Goal: Information Seeking & Learning: Learn about a topic

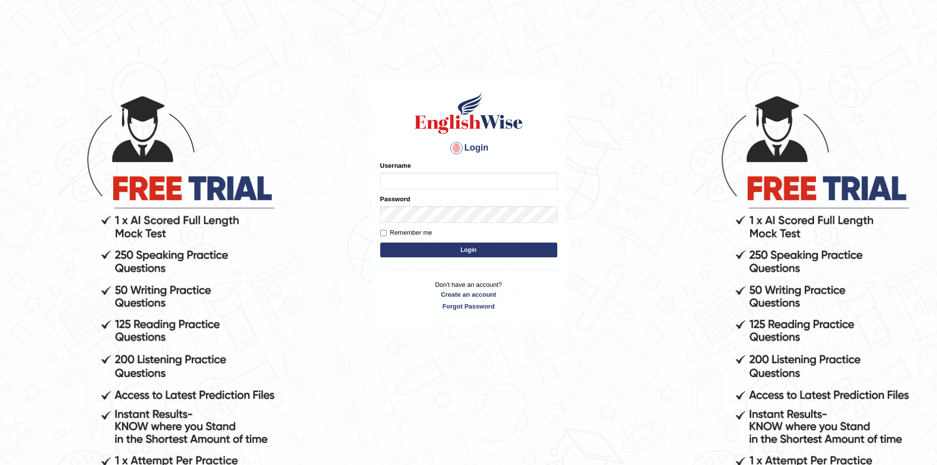
type input "EnglishWiseGC"
click at [380, 243] on button "Login" at bounding box center [468, 250] width 177 height 15
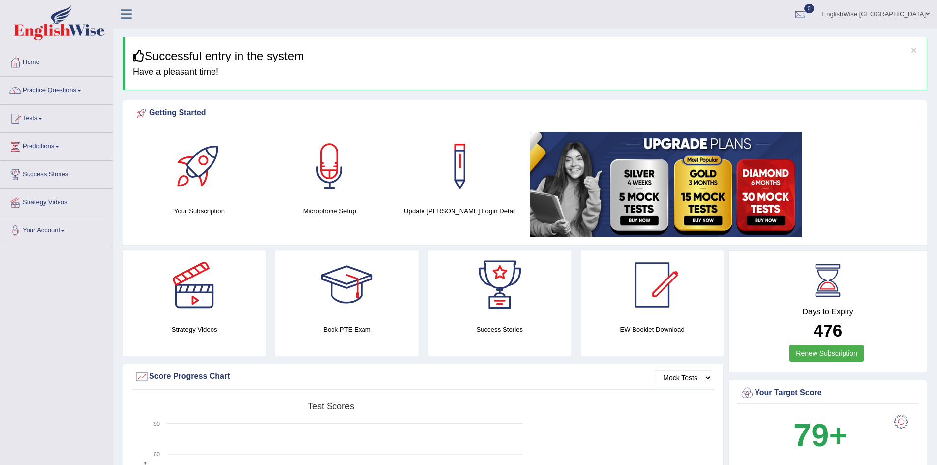
click at [52, 88] on link "Practice Questions" at bounding box center [56, 89] width 112 height 25
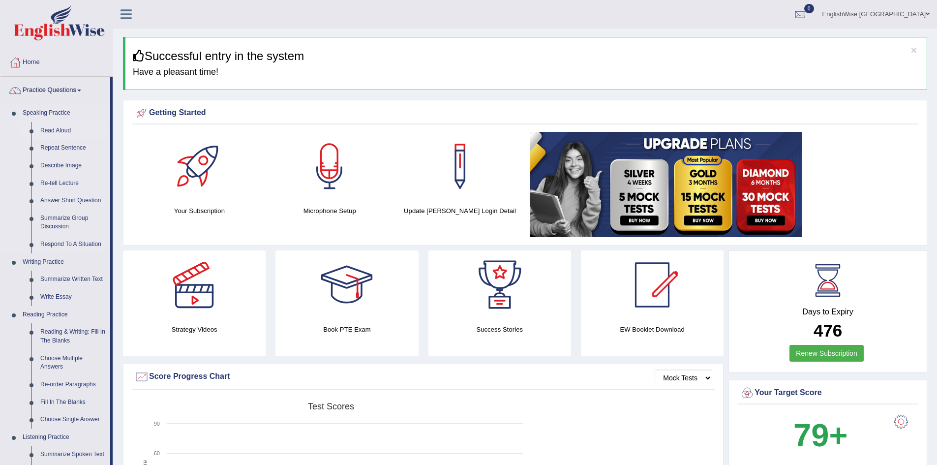
click at [63, 126] on link "Read Aloud" at bounding box center [73, 131] width 74 height 18
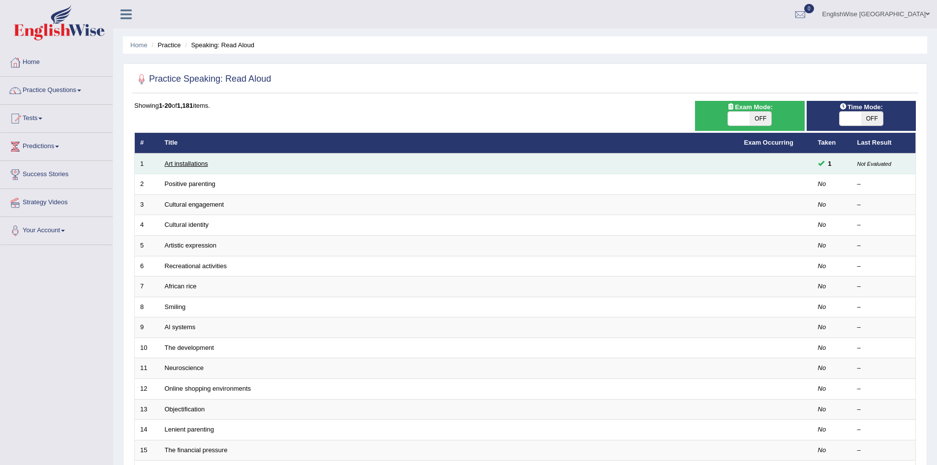
click at [194, 162] on link "Art installations" at bounding box center [186, 163] width 43 height 7
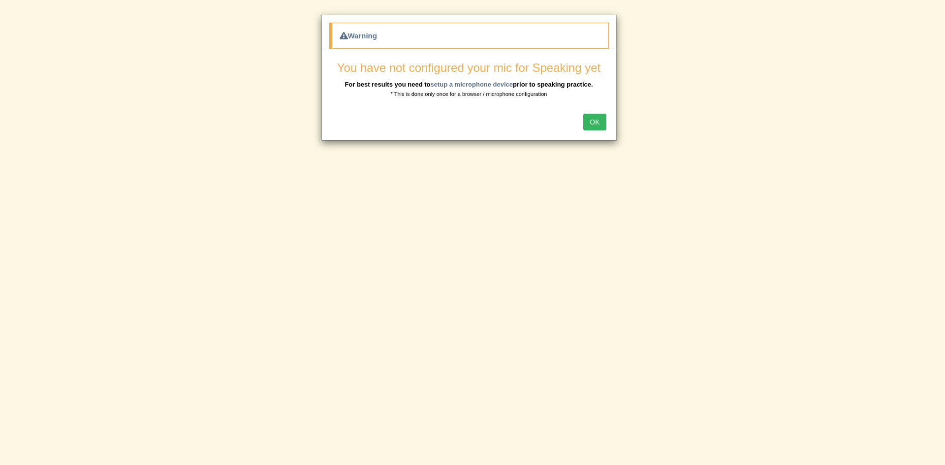
click at [597, 129] on button "OK" at bounding box center [594, 122] width 23 height 17
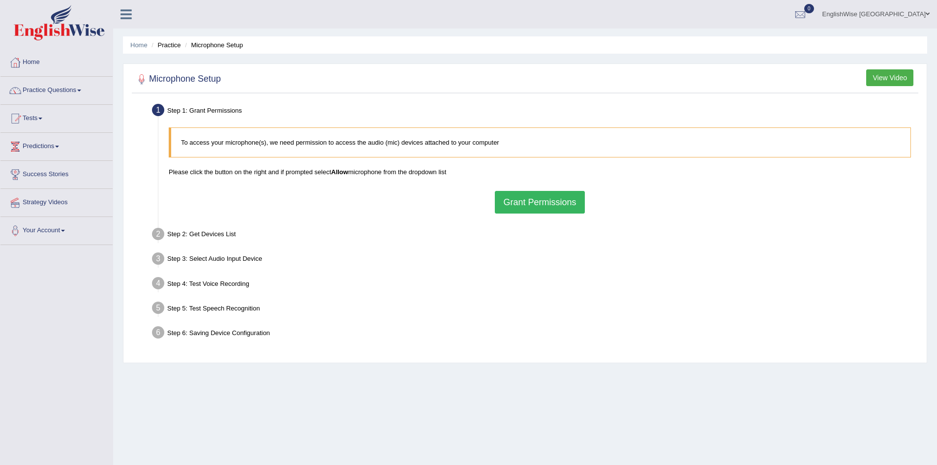
click at [526, 202] on button "Grant Permissions" at bounding box center [540, 202] width 90 height 23
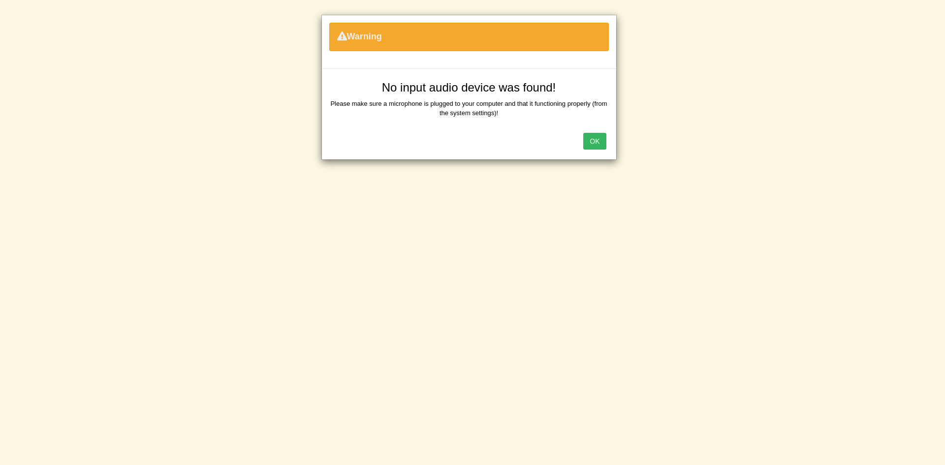
click at [598, 143] on button "OK" at bounding box center [594, 141] width 23 height 17
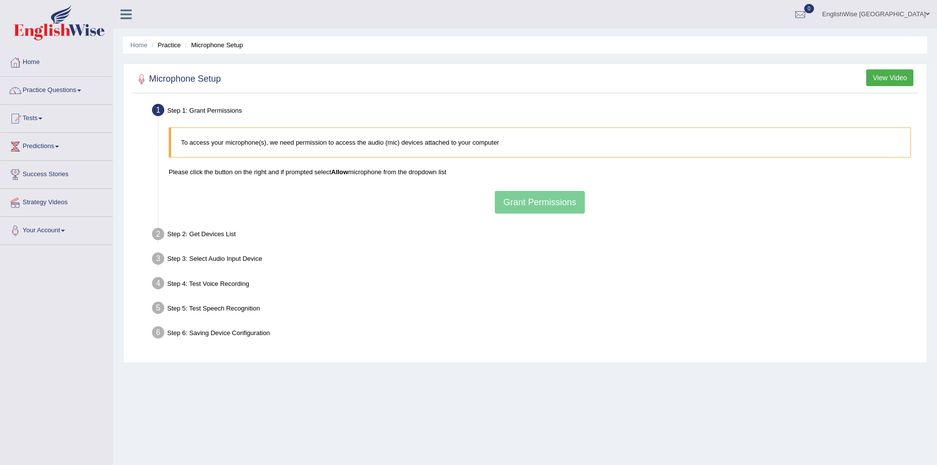
click at [544, 199] on div "To access your microphone(s), we need permission to access the audio (mic) devi…" at bounding box center [540, 171] width 752 height 96
click at [573, 255] on div "Step 3: Select Audio Input Device –" at bounding box center [535, 260] width 775 height 22
drag, startPoint x: 574, startPoint y: 255, endPoint x: 686, endPoint y: 195, distance: 126.8
click at [579, 251] on div "Step 3: Select Audio Input Device –" at bounding box center [535, 260] width 775 height 22
click at [565, 205] on button "Grant Permissions" at bounding box center [540, 202] width 90 height 23
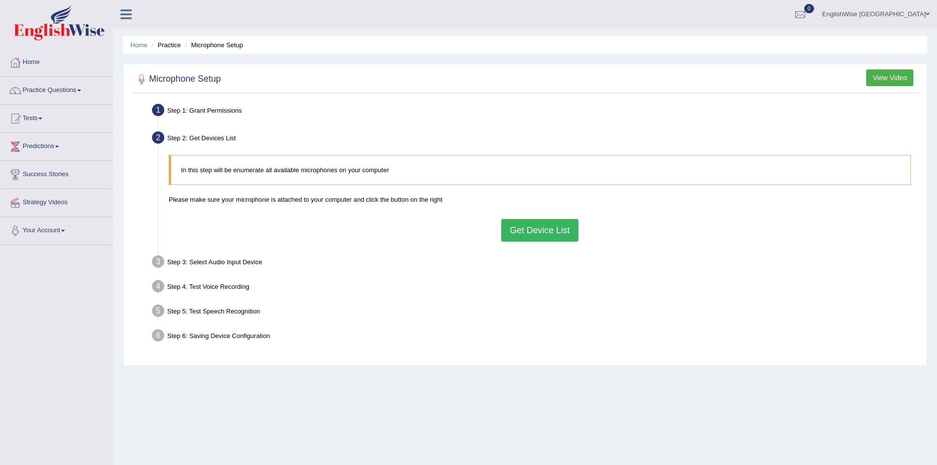
click at [547, 235] on button "Get Device List" at bounding box center [539, 230] width 77 height 23
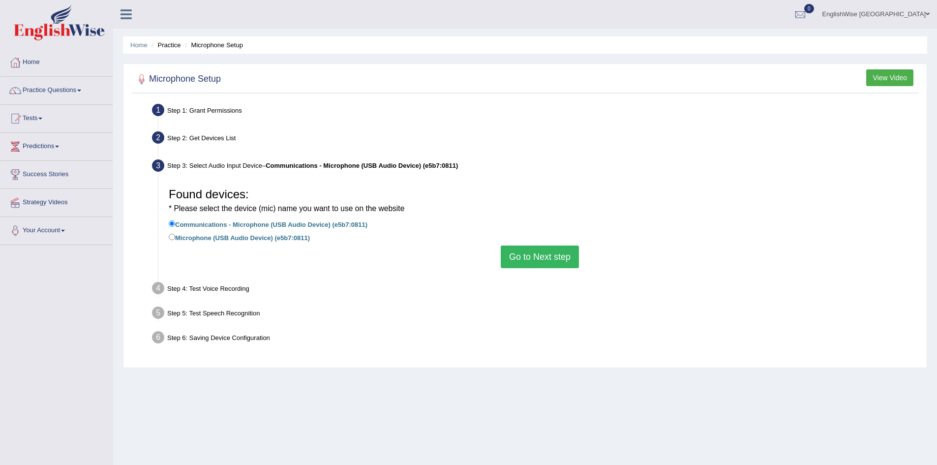
click at [531, 252] on button "Go to Next step" at bounding box center [540, 257] width 78 height 23
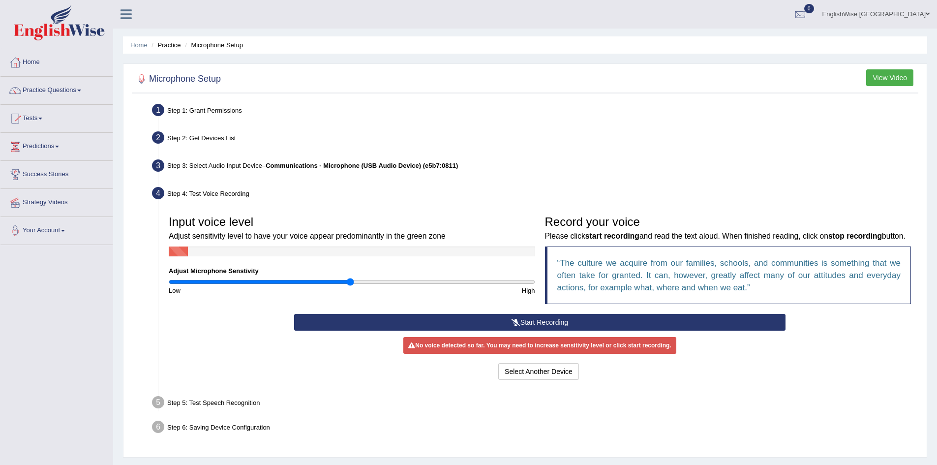
click at [546, 331] on button "Start Recording" at bounding box center [540, 322] width 492 height 17
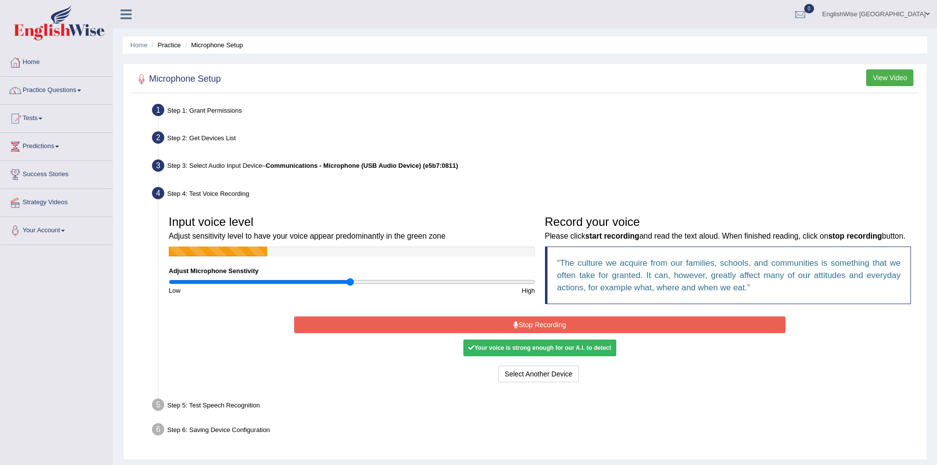
click at [563, 333] on button "Stop Recording" at bounding box center [540, 324] width 492 height 17
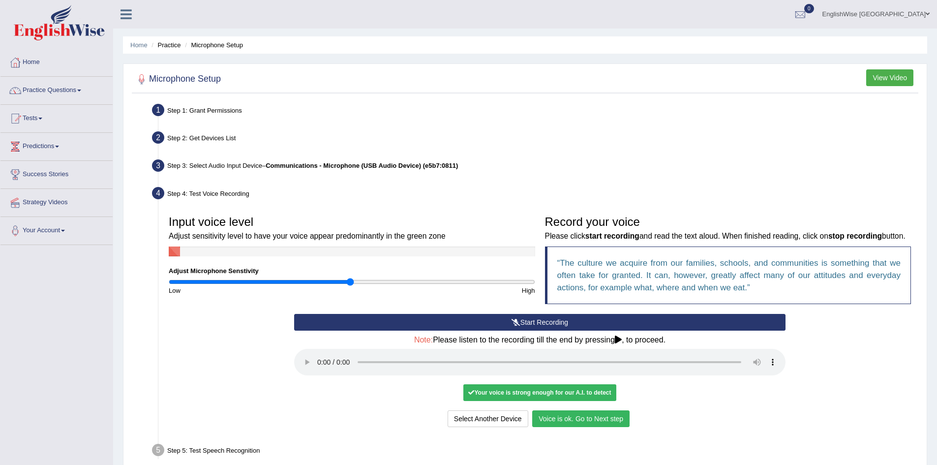
click at [571, 427] on button "Voice is ok. Go to Next step" at bounding box center [580, 418] width 97 height 17
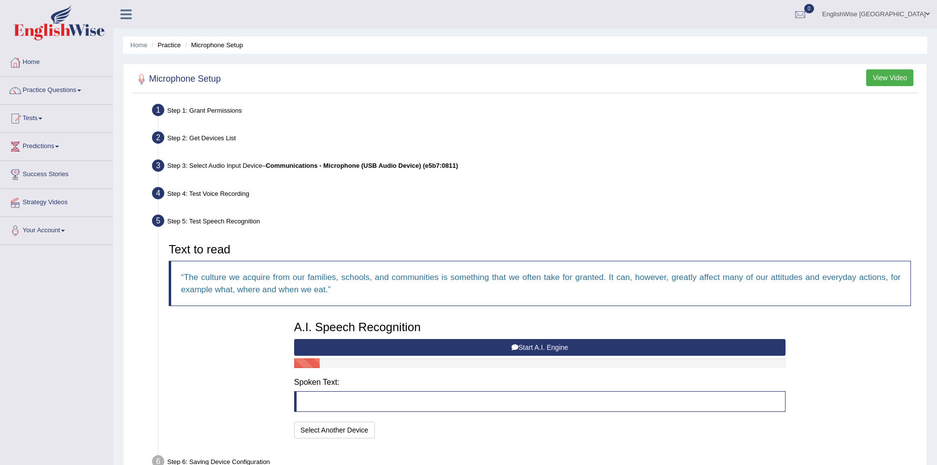
scroll to position [59, 0]
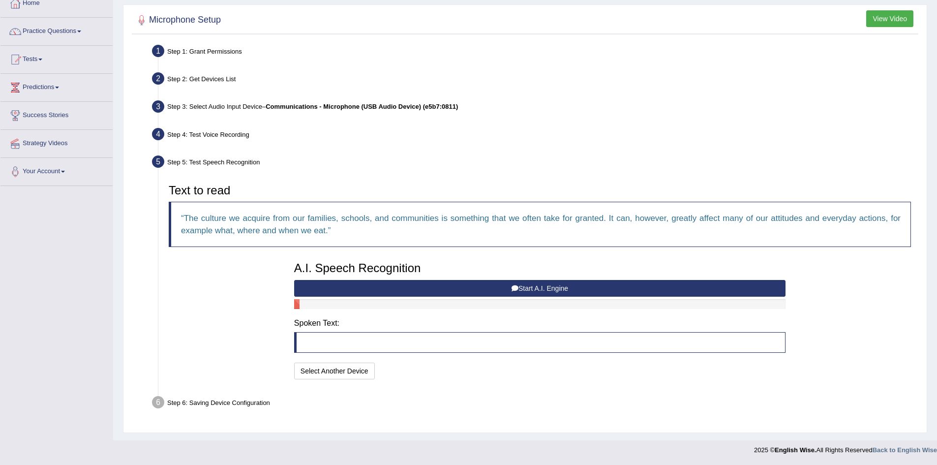
click at [533, 291] on button "Start A.I. Engine" at bounding box center [540, 288] width 492 height 17
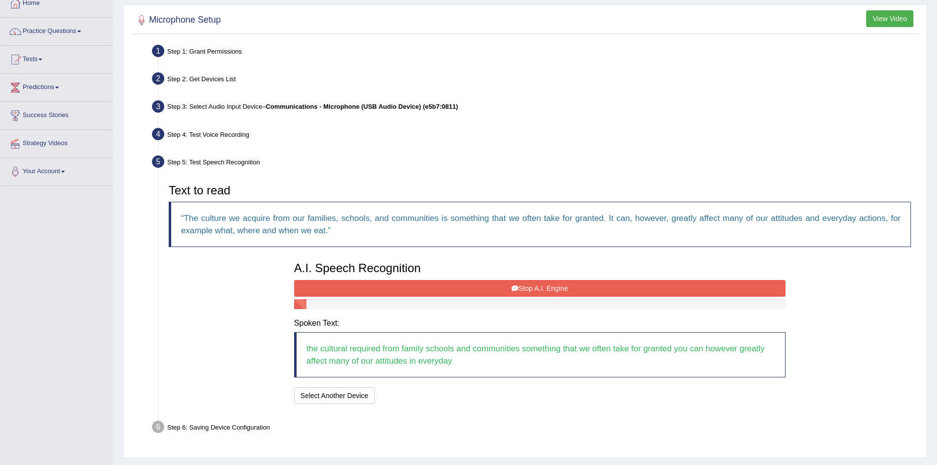
click at [617, 288] on button "Stop A.I. Engine" at bounding box center [540, 288] width 492 height 17
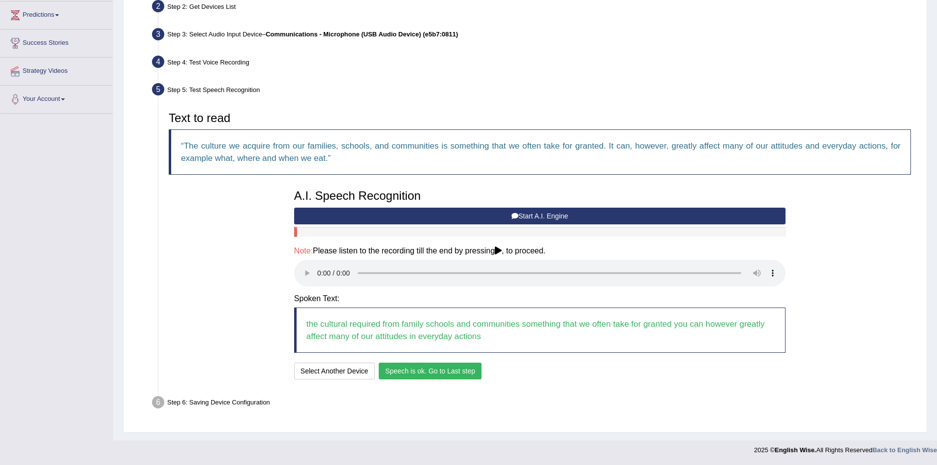
click at [454, 364] on button "Speech is ok. Go to Last step" at bounding box center [430, 371] width 103 height 17
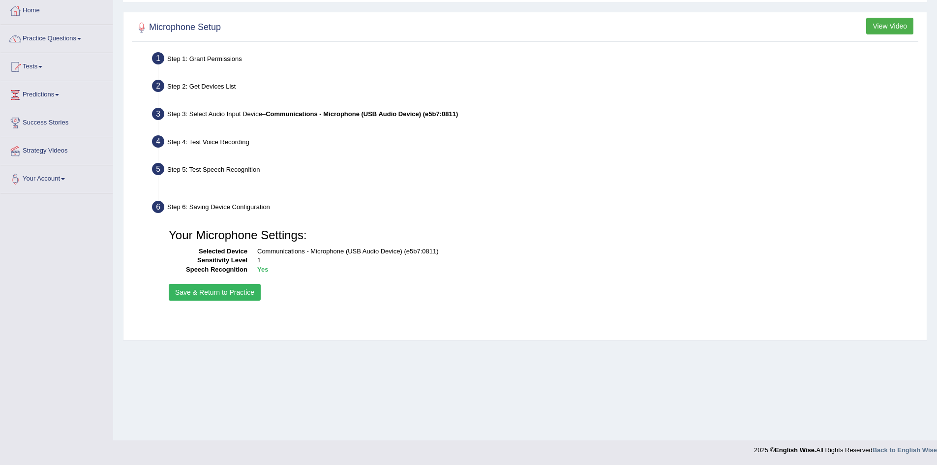
scroll to position [52, 0]
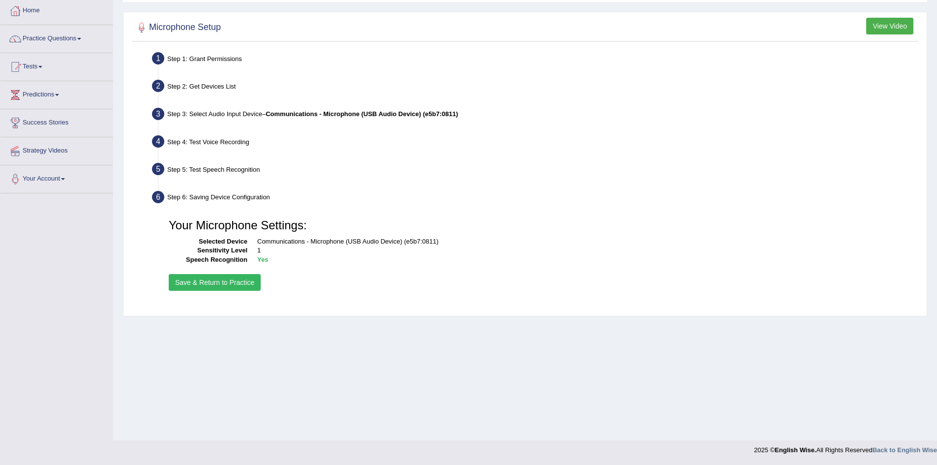
click at [248, 281] on button "Save & Return to Practice" at bounding box center [215, 282] width 92 height 17
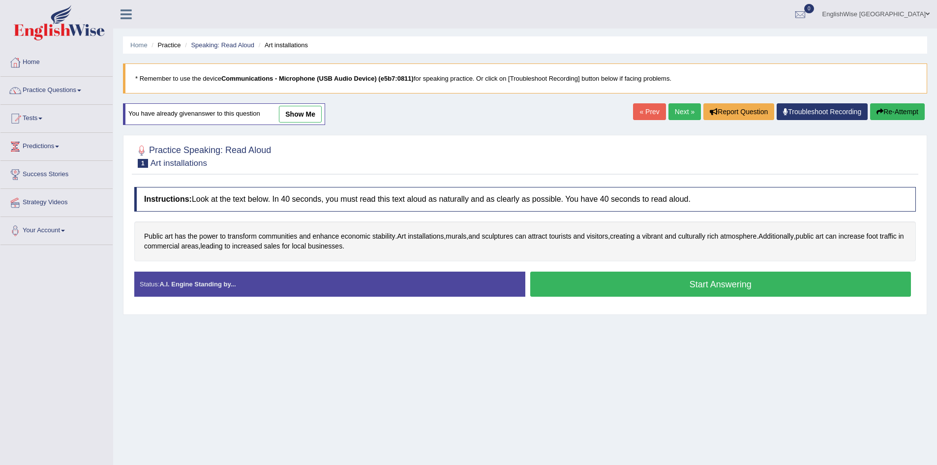
drag, startPoint x: 275, startPoint y: 151, endPoint x: 236, endPoint y: 149, distance: 38.9
click at [236, 149] on div "Practice Speaking: Read Aloud 1 Art installations" at bounding box center [525, 157] width 787 height 34
drag, startPoint x: 238, startPoint y: 145, endPoint x: 330, endPoint y: 150, distance: 91.6
click at [330, 149] on div "Practice Speaking: Read Aloud 1 Art installations" at bounding box center [525, 157] width 787 height 34
click at [692, 290] on button "Start Answering" at bounding box center [720, 284] width 381 height 25
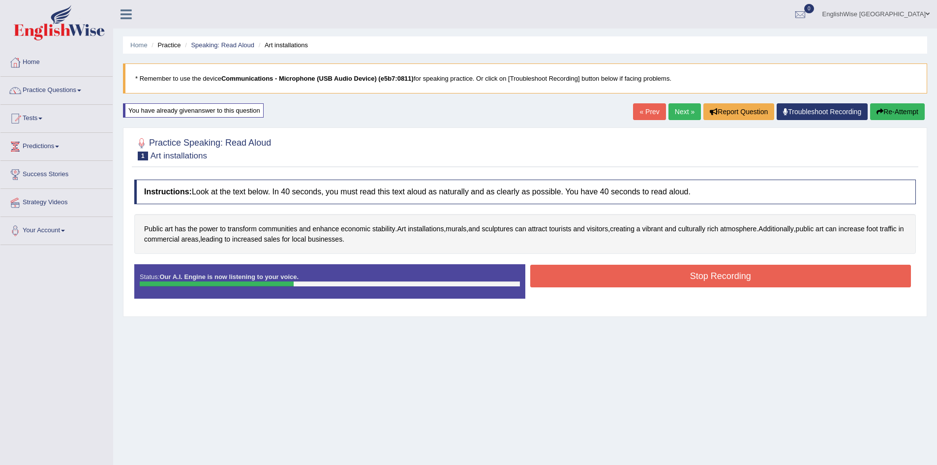
click at [648, 277] on button "Stop Recording" at bounding box center [720, 276] width 381 height 23
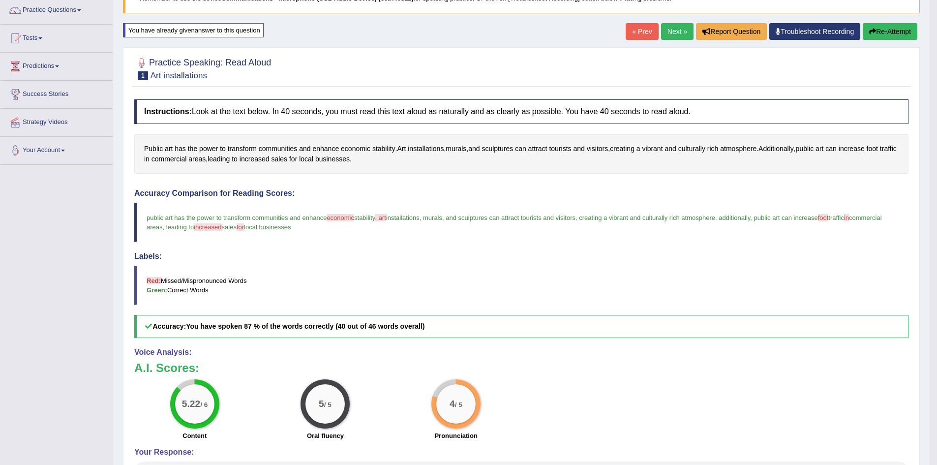
scroll to position [184, 0]
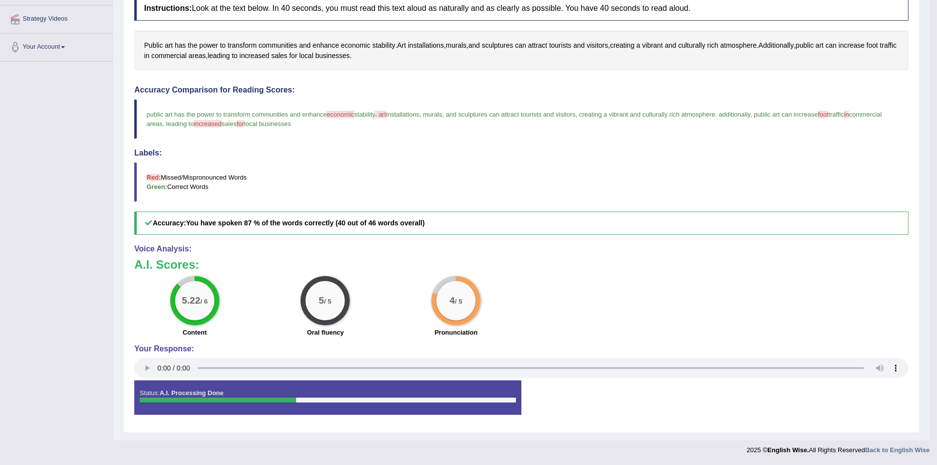
click at [221, 122] on span "increased" at bounding box center [208, 123] width 28 height 7
drag, startPoint x: 354, startPoint y: 113, endPoint x: 333, endPoint y: 113, distance: 21.2
click at [333, 113] on span "economic" at bounding box center [341, 114] width 28 height 7
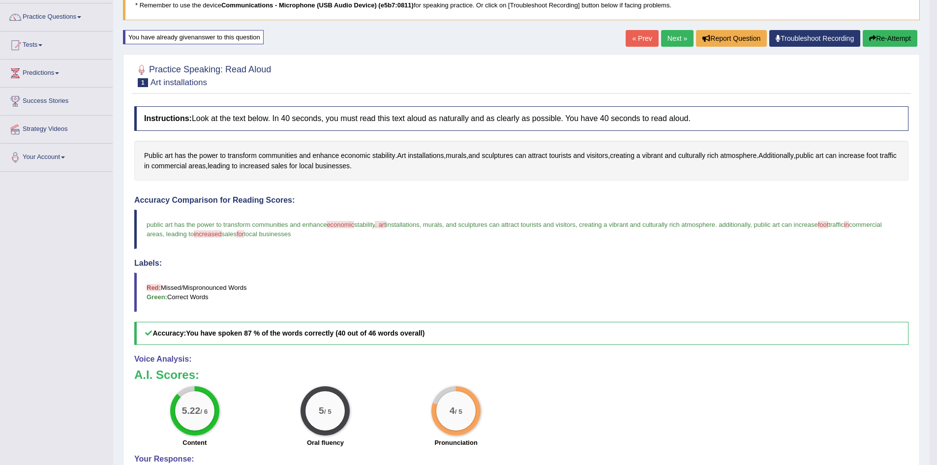
scroll to position [0, 0]
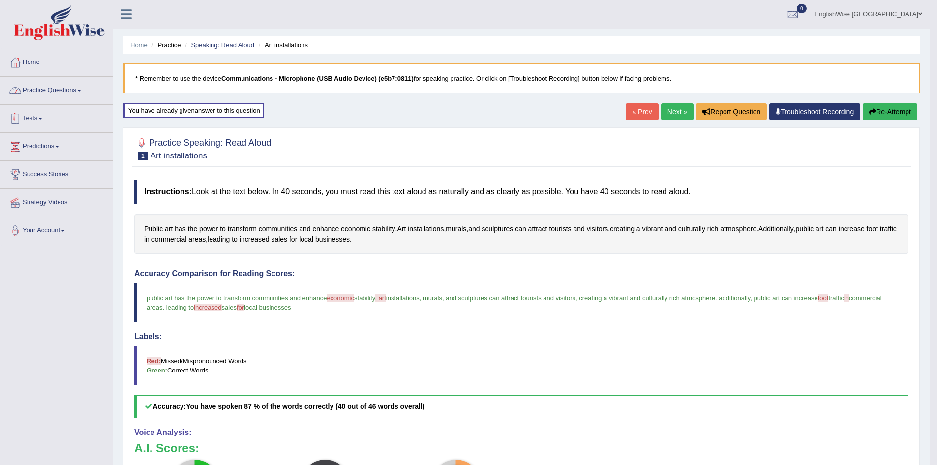
click at [69, 90] on link "Practice Questions" at bounding box center [56, 89] width 112 height 25
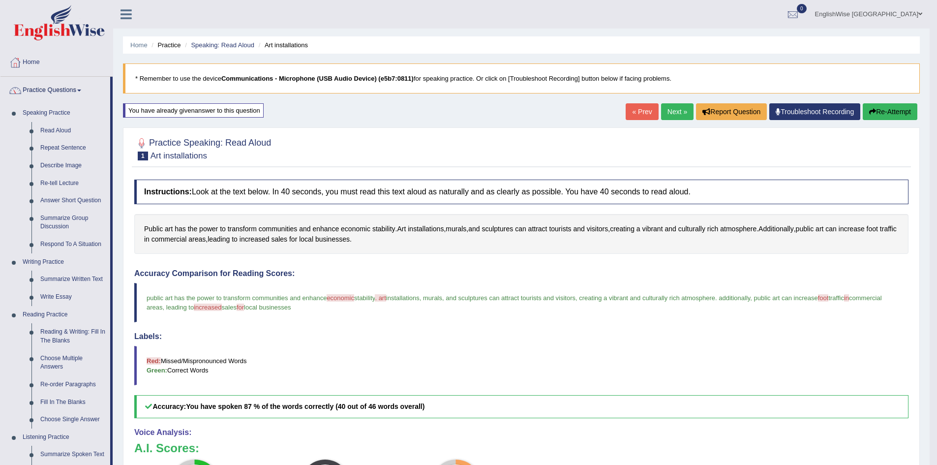
click at [57, 86] on link "Practice Questions" at bounding box center [55, 89] width 110 height 25
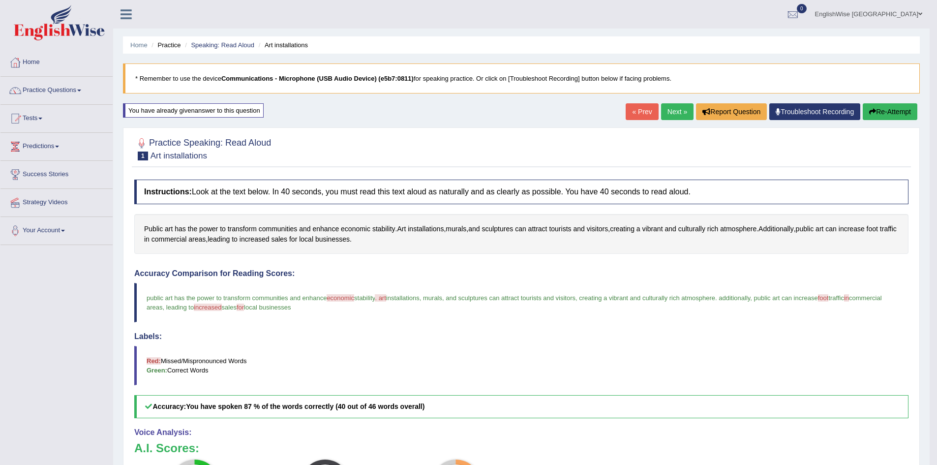
click at [57, 86] on link "Practice Questions" at bounding box center [56, 89] width 112 height 25
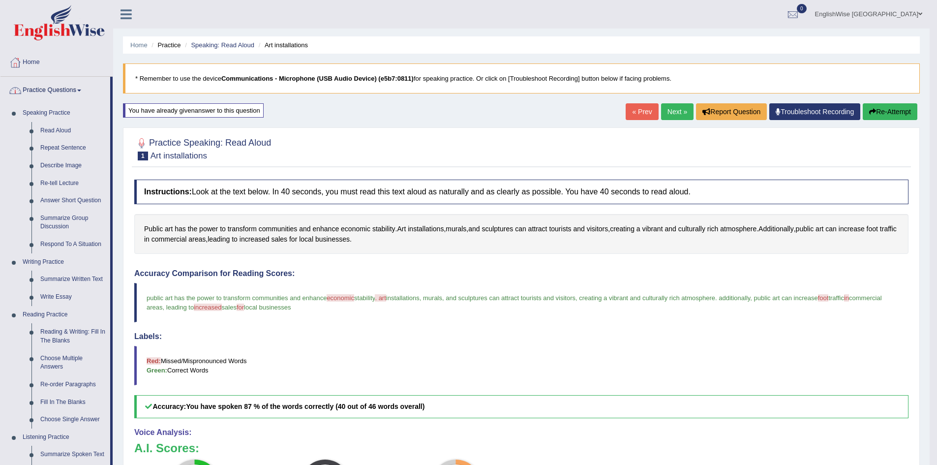
click at [61, 88] on link "Practice Questions" at bounding box center [55, 89] width 110 height 25
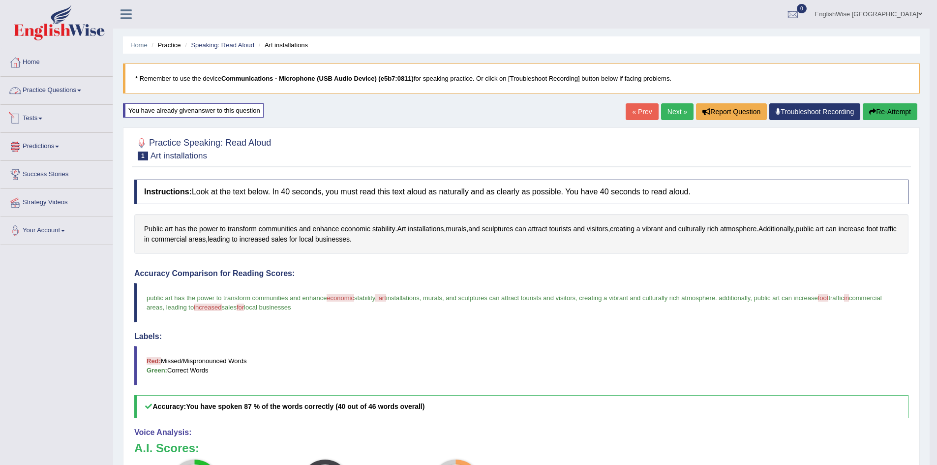
click at [49, 122] on link "Tests" at bounding box center [56, 117] width 112 height 25
click at [41, 157] on link "Take Mock Test" at bounding box center [64, 159] width 92 height 18
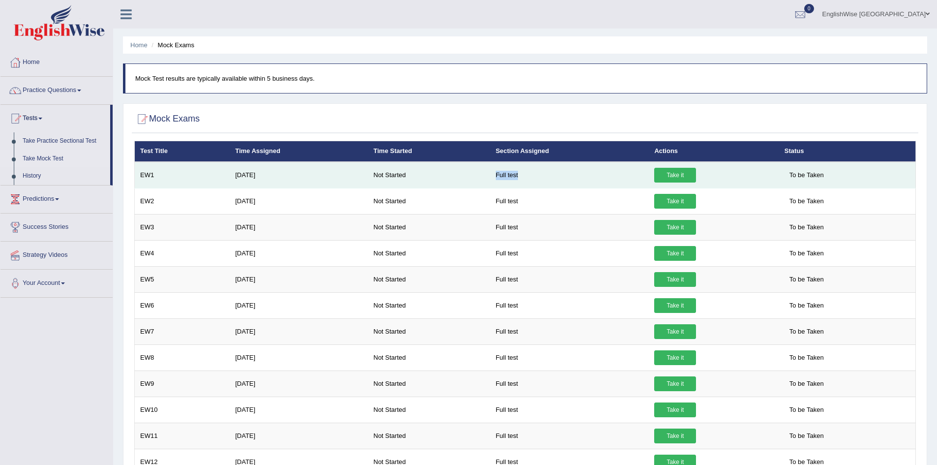
drag, startPoint x: 0, startPoint y: 0, endPoint x: 481, endPoint y: 178, distance: 513.1
click at [481, 178] on tr "EW1 [DATE] Not Started Full test Take it To be Taken" at bounding box center [525, 175] width 781 height 27
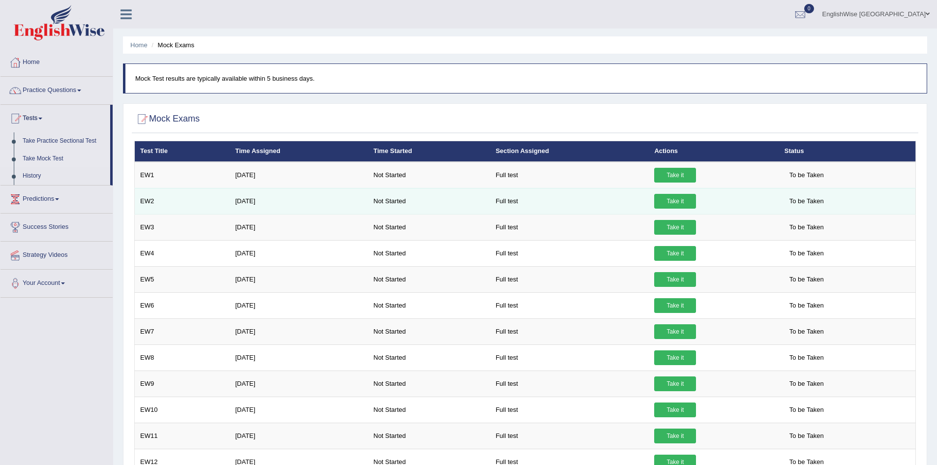
click at [481, 203] on td "Not Started" at bounding box center [429, 201] width 122 height 26
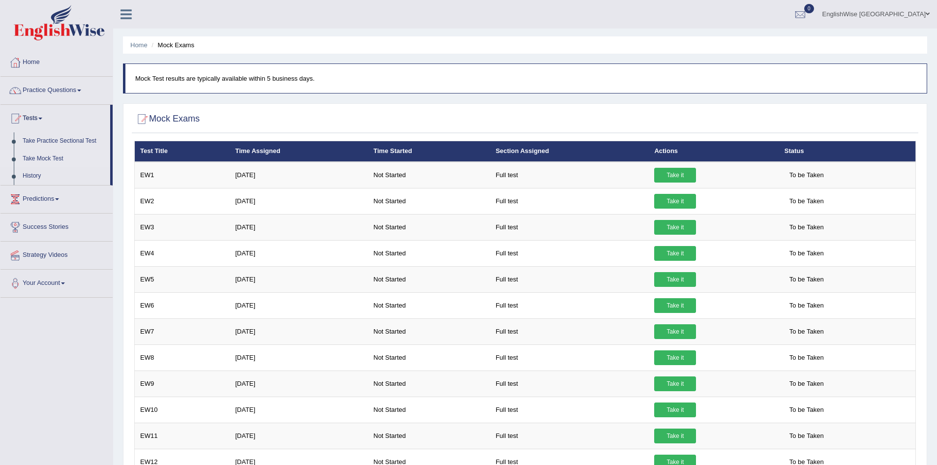
click at [455, 77] on p "Mock Test results are typically available within 5 business days." at bounding box center [526, 78] width 782 height 9
click at [83, 60] on link "Home" at bounding box center [56, 61] width 112 height 25
